Goal: Find specific page/section: Find specific page/section

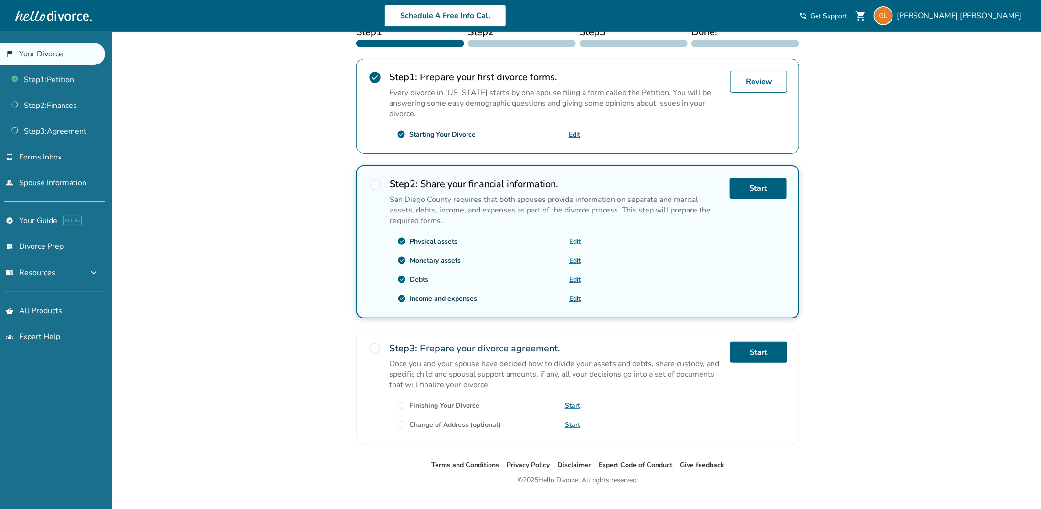
scroll to position [181, 0]
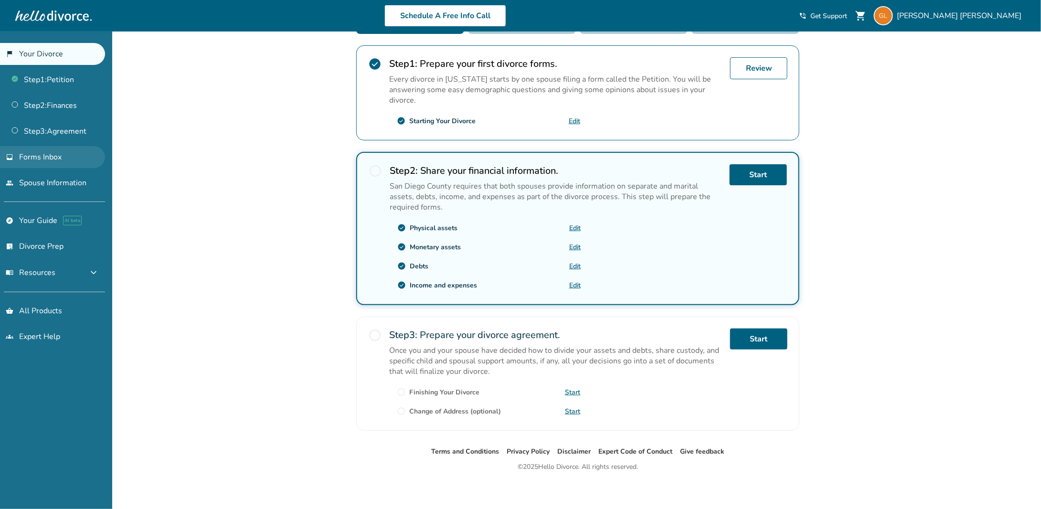
click at [37, 161] on span "Forms Inbox" at bounding box center [40, 157] width 42 height 11
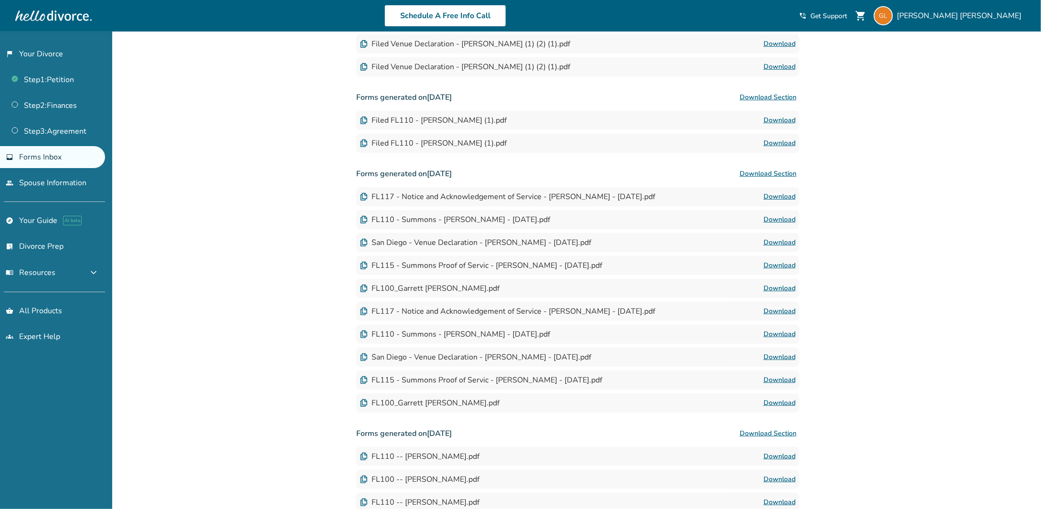
click at [37, 158] on span "Forms Inbox" at bounding box center [40, 157] width 42 height 11
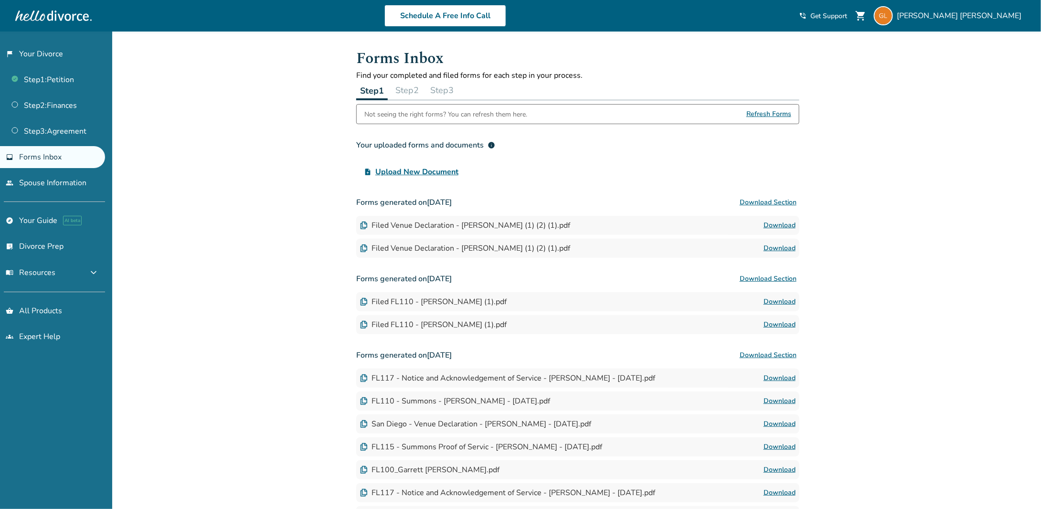
click at [39, 153] on span "Forms Inbox" at bounding box center [40, 157] width 42 height 11
click at [397, 113] on div "Not seeing the right forms? You can refresh them here." at bounding box center [445, 114] width 163 height 19
click at [65, 104] on link "Step 2 : Finances" at bounding box center [52, 106] width 105 height 22
